Goal: Communication & Community: Answer question/provide support

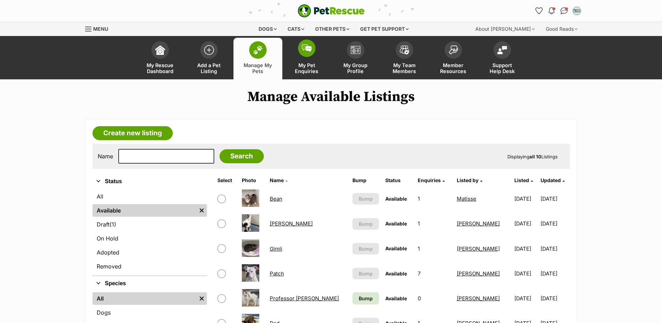
click at [316, 54] on link "My Pet Enquiries" at bounding box center [306, 59] width 49 height 42
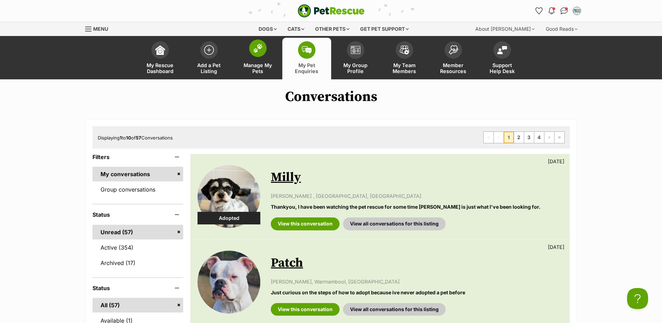
click at [259, 54] on span at bounding box center [257, 47] width 17 height 17
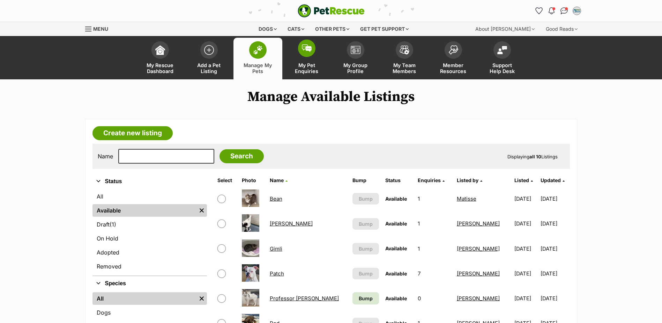
click at [301, 55] on link "My Pet Enquiries" at bounding box center [306, 59] width 49 height 42
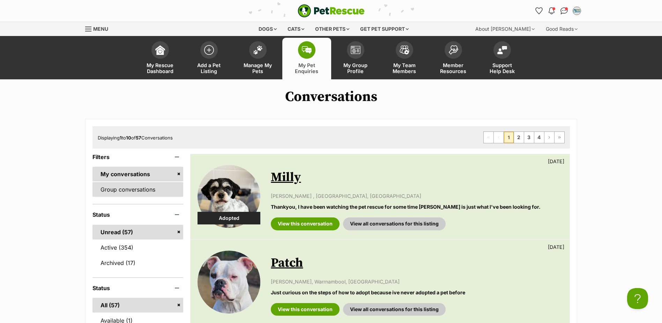
click at [133, 186] on link "Group conversations" at bounding box center [138, 189] width 91 height 15
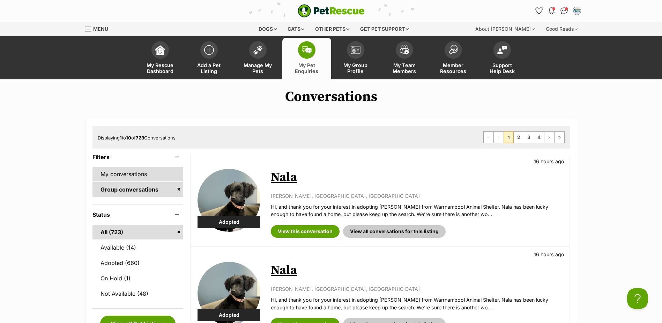
click at [135, 169] on link "My conversations" at bounding box center [138, 174] width 91 height 15
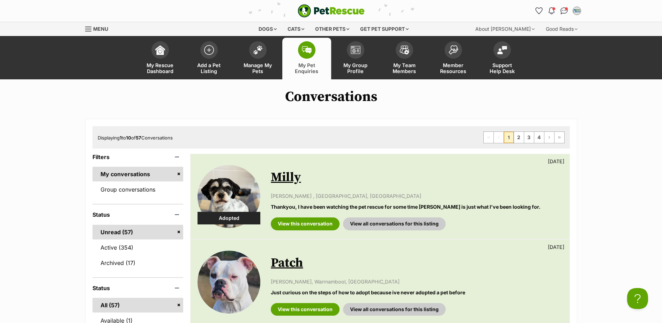
click at [288, 176] on link "Milly" at bounding box center [286, 177] width 30 height 16
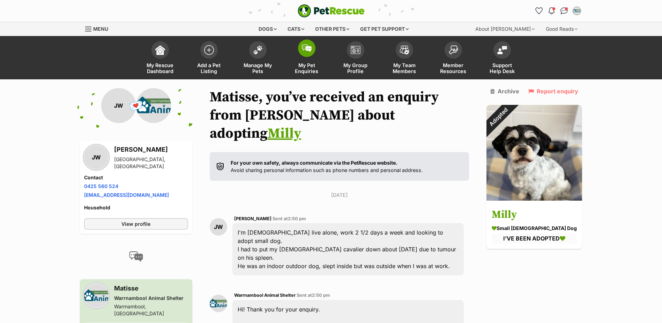
click at [299, 59] on link "My Pet Enquiries" at bounding box center [306, 59] width 49 height 42
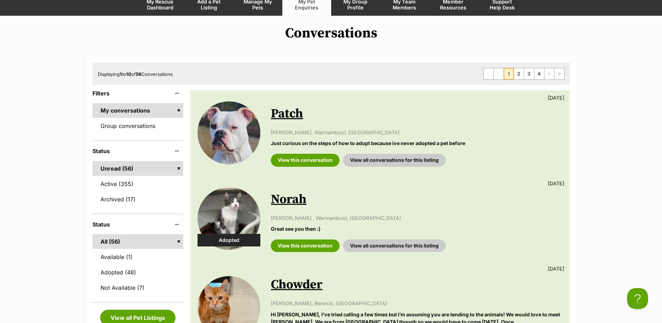
scroll to position [105, 0]
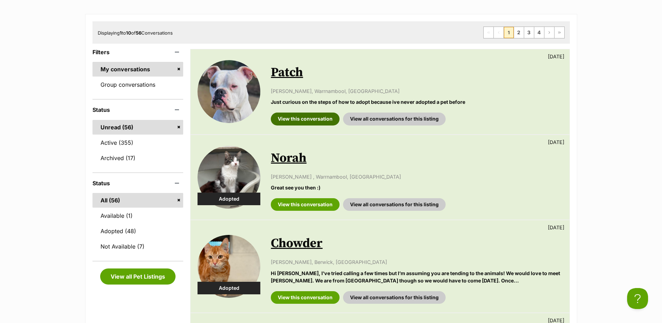
click at [319, 124] on link "View this conversation" at bounding box center [305, 118] width 69 height 13
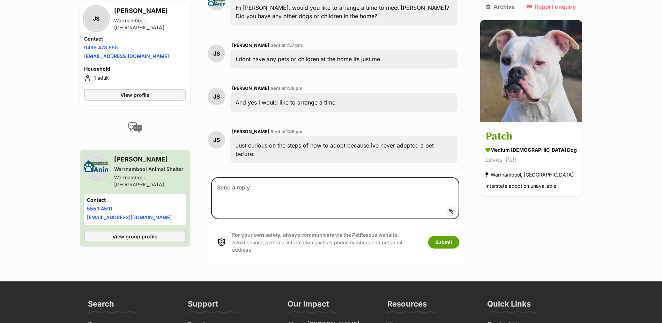
scroll to position [412, 0]
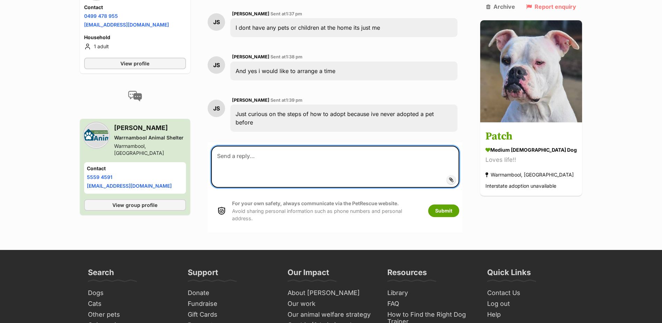
click at [314, 146] on textarea at bounding box center [335, 167] width 248 height 42
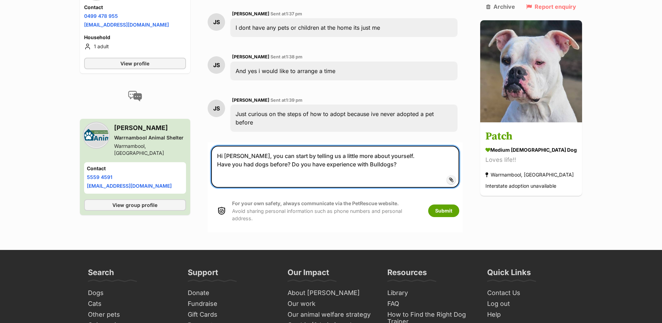
click at [426, 146] on textarea "Hi Julien, you can start by telling us a little more about yourself. Have you h…" at bounding box center [335, 167] width 248 height 42
click at [417, 146] on textarea "Hi Julien, you can start by telling us a little more about yourself. Have you h…" at bounding box center [335, 167] width 248 height 42
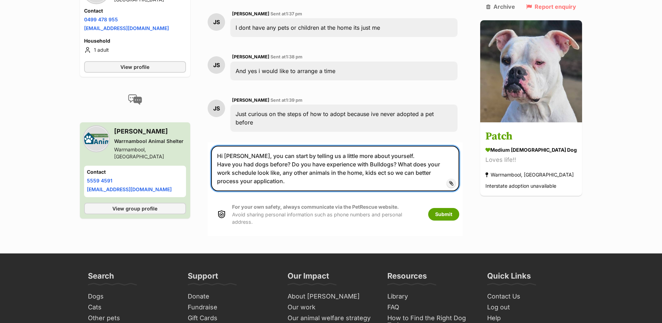
type textarea "Hi Julien, you can start by telling us a little more about yourself. Have you h…"
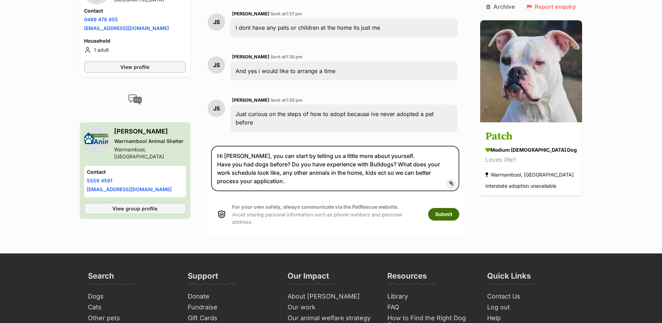
click at [458, 208] on button "Submit" at bounding box center [443, 214] width 31 height 13
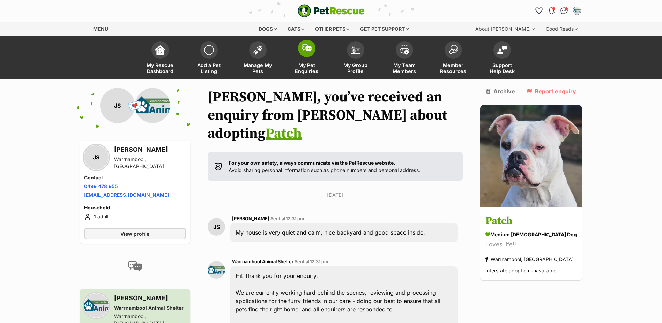
click at [303, 65] on span "My Pet Enquiries" at bounding box center [306, 68] width 31 height 12
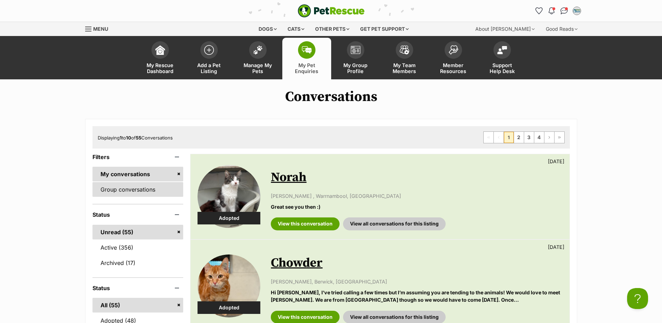
click at [155, 196] on link "Group conversations" at bounding box center [138, 189] width 91 height 15
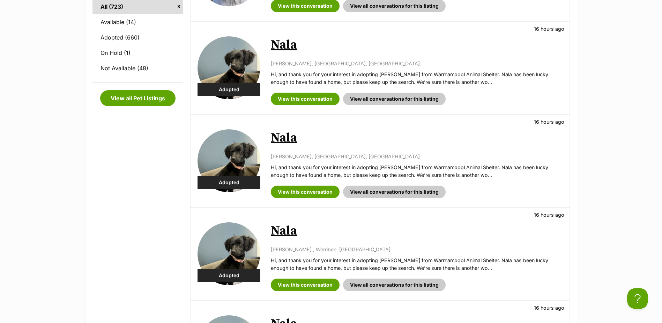
scroll to position [140, 0]
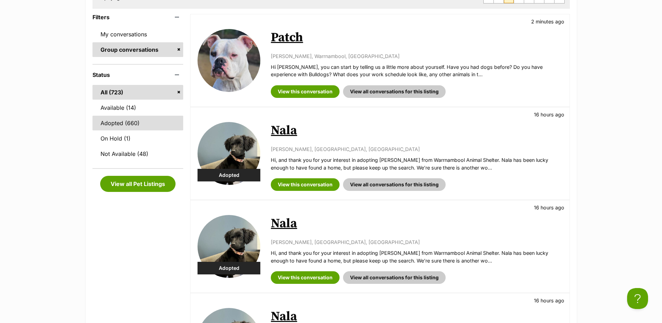
click at [130, 116] on link "Adopted (660)" at bounding box center [138, 123] width 91 height 15
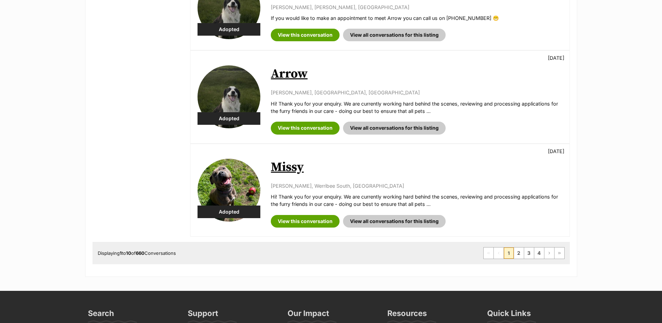
scroll to position [838, 0]
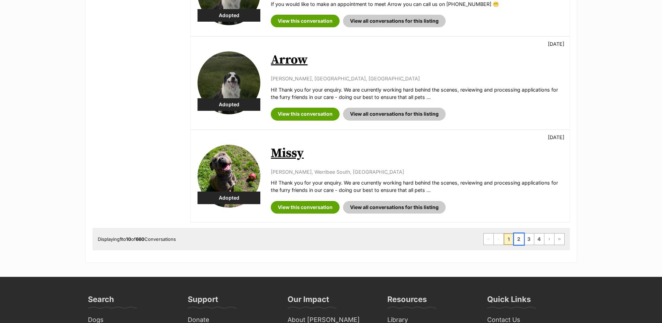
drag, startPoint x: 516, startPoint y: 240, endPoint x: 510, endPoint y: 236, distance: 7.1
click at [515, 240] on link "2" at bounding box center [519, 238] width 10 height 11
